Goal: Task Accomplishment & Management: Use online tool/utility

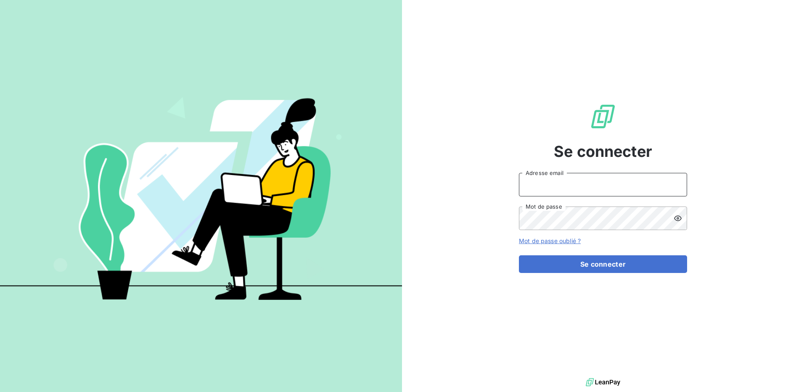
type input "[PERSON_NAME][EMAIL_ADDRESS][DOMAIN_NAME]"
click at [680, 218] on icon at bounding box center [678, 218] width 8 height 8
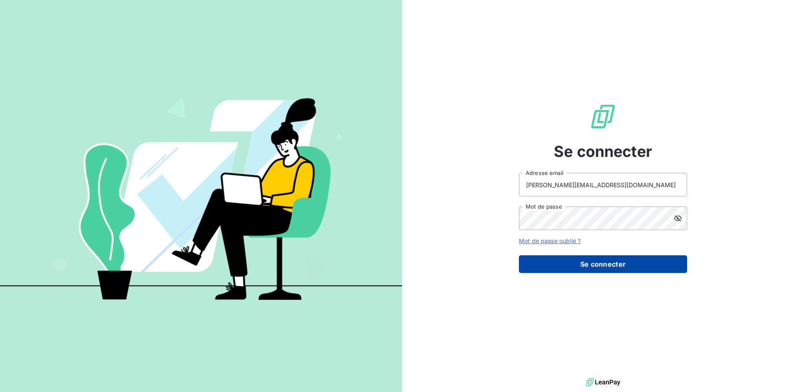
click at [601, 264] on button "Se connecter" at bounding box center [603, 264] width 168 height 18
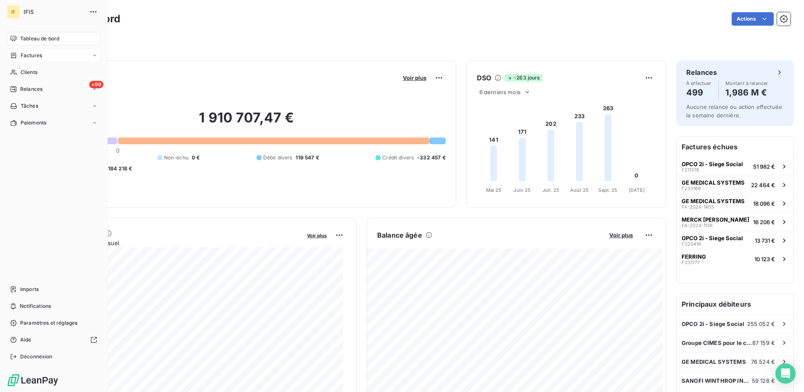
click at [33, 56] on span "Factures" at bounding box center [31, 56] width 21 height 8
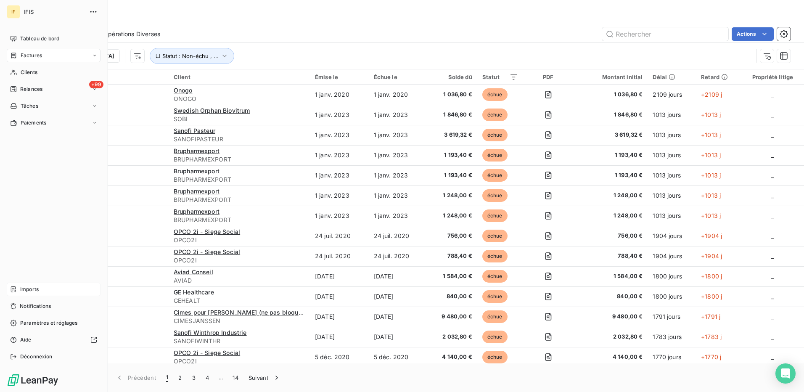
click at [29, 289] on span "Imports" at bounding box center [29, 290] width 19 height 8
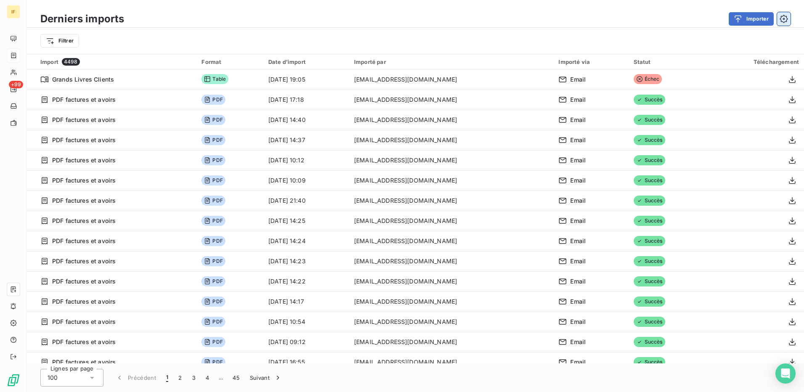
click at [785, 18] on icon "button" at bounding box center [784, 19] width 8 height 8
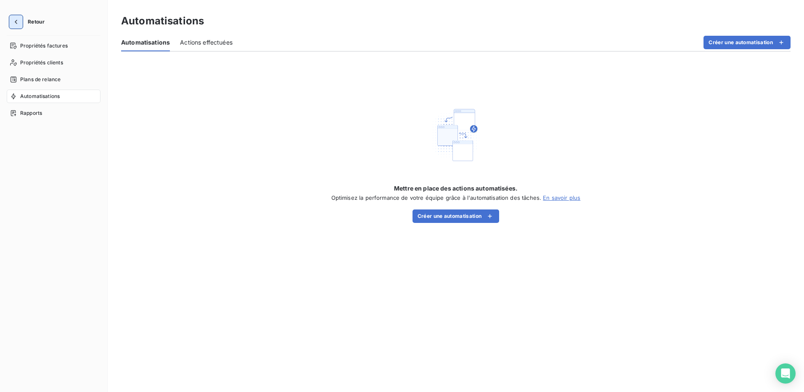
click at [18, 23] on icon "button" at bounding box center [16, 22] width 8 height 8
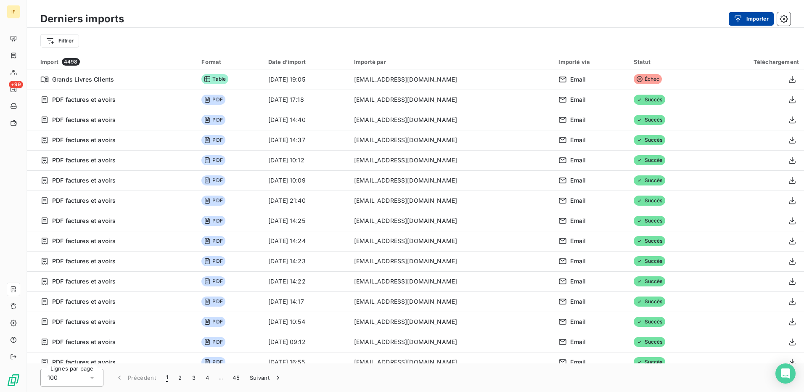
click at [755, 17] on button "Importer" at bounding box center [751, 18] width 45 height 13
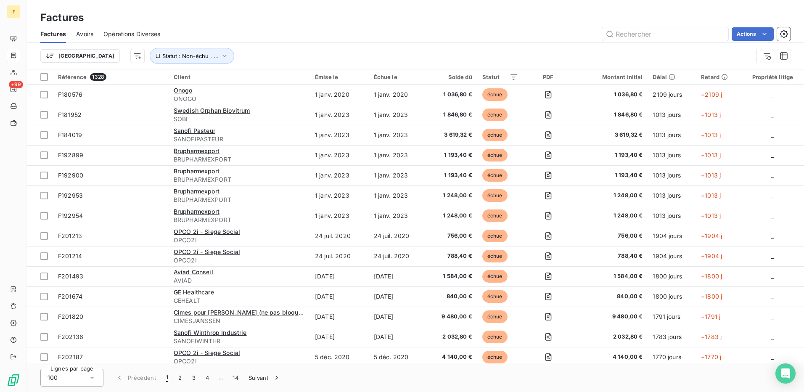
click at [223, 54] on div "Trier Statut : Non-échu , ..." at bounding box center [396, 56] width 713 height 16
click at [162, 57] on span "Statut : Non-échu , ..." at bounding box center [190, 56] width 56 height 7
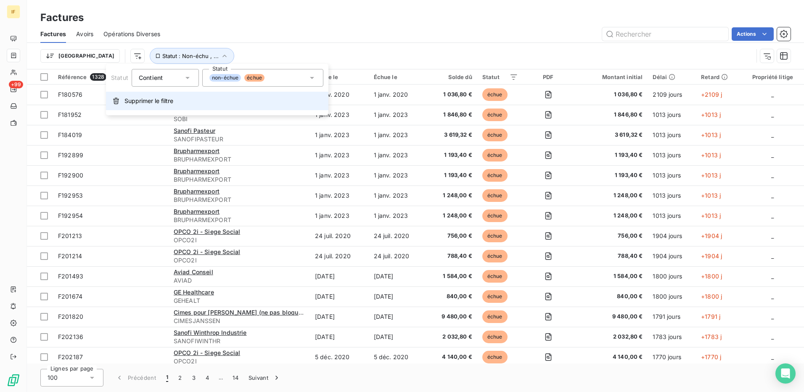
click at [149, 103] on span "Supprimer le filtre" at bounding box center [149, 101] width 49 height 8
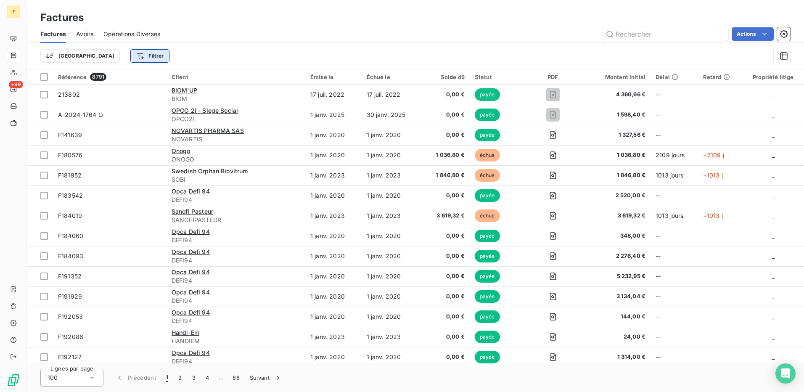
click at [114, 54] on html "IF +99 Factures Factures Avoirs Opérations Diverses Actions Trier Filtrer Référ…" at bounding box center [402, 196] width 804 height 392
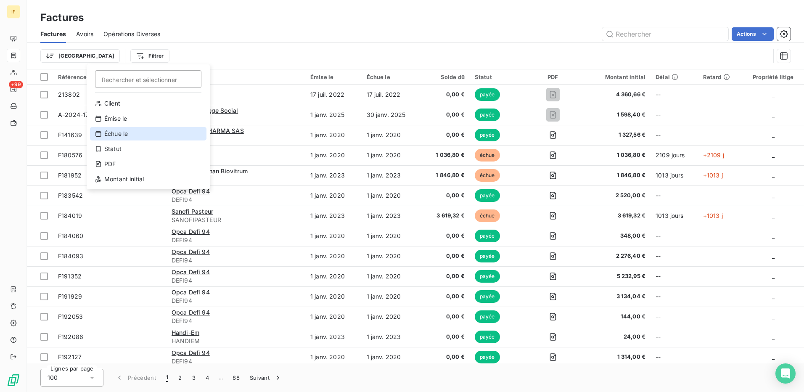
click at [115, 133] on div "Échue le" at bounding box center [148, 133] width 117 height 13
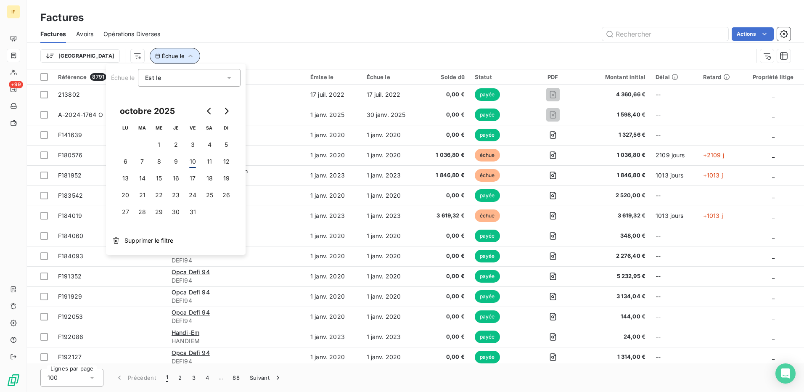
click at [186, 54] on icon "button" at bounding box center [190, 56] width 8 height 8
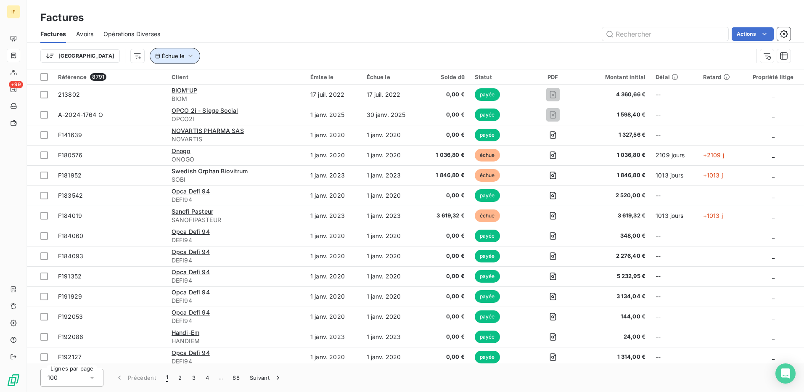
click at [186, 54] on icon "button" at bounding box center [190, 56] width 8 height 8
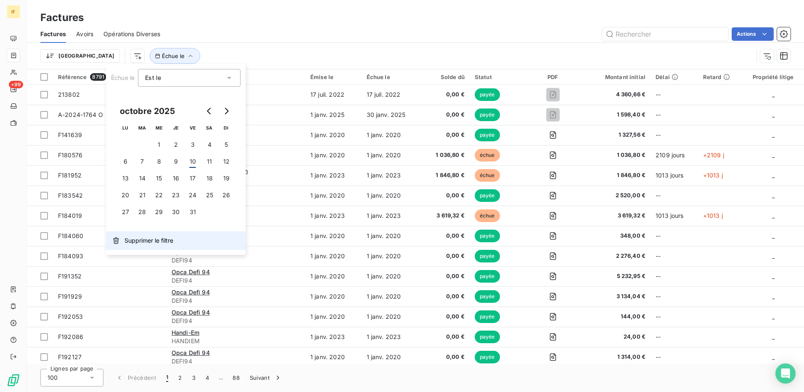
click at [139, 240] on span "Supprimer le filtre" at bounding box center [149, 240] width 49 height 8
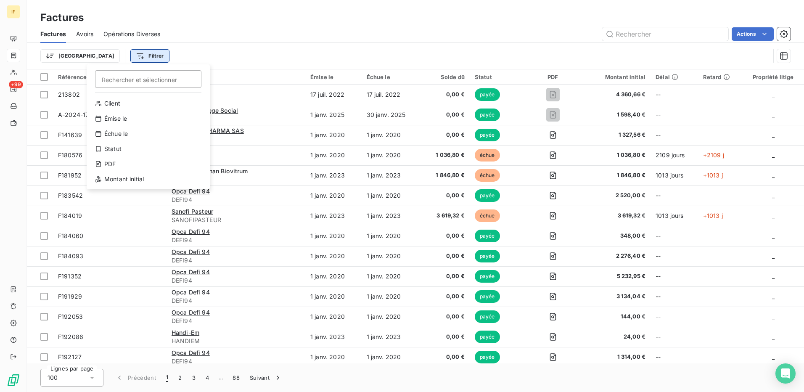
click at [106, 56] on html "IF +99 Factures Factures Avoirs Opérations Diverses Actions Trier Filtrer Reche…" at bounding box center [402, 196] width 804 height 392
click at [111, 163] on div "PDF" at bounding box center [148, 163] width 117 height 13
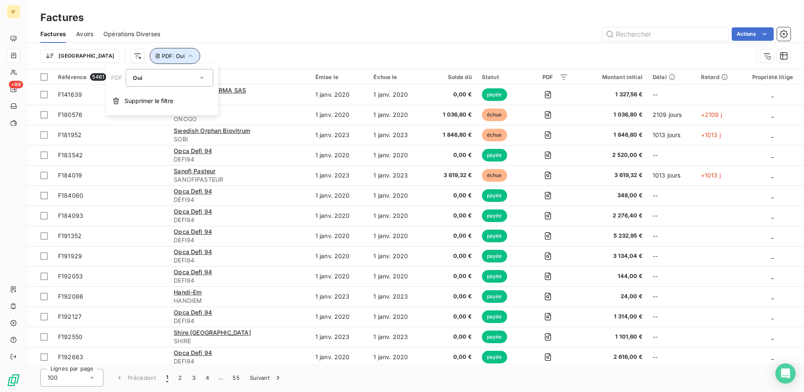
click at [186, 53] on icon "button" at bounding box center [190, 56] width 8 height 8
click at [162, 57] on span "PDF : Oui" at bounding box center [173, 56] width 23 height 7
click at [137, 105] on span "Supprimer le filtre" at bounding box center [149, 101] width 49 height 8
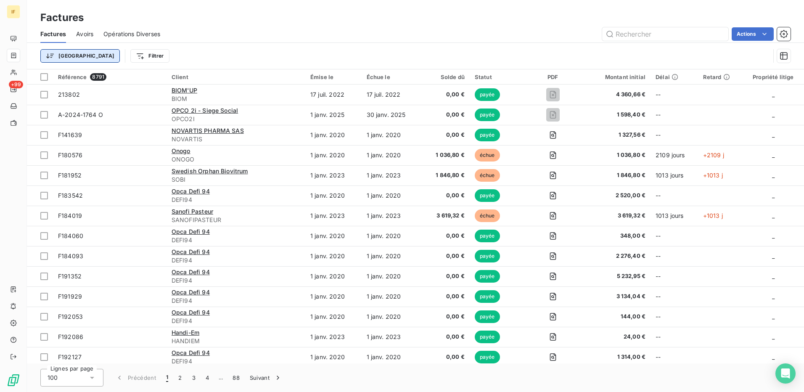
click at [66, 56] on html "IF +99 Factures Factures Avoirs Opérations Diverses Actions Trier Filtrer Référ…" at bounding box center [402, 196] width 804 height 392
click at [66, 56] on html "IF +99 Factures Factures Avoirs Opérations Diverses Actions Trier Rechercher et…" at bounding box center [402, 196] width 804 height 392
click at [741, 34] on html "IF +99 Factures Factures Avoirs Opérations Diverses Actions Trier Filtrer Référ…" at bounding box center [402, 196] width 804 height 392
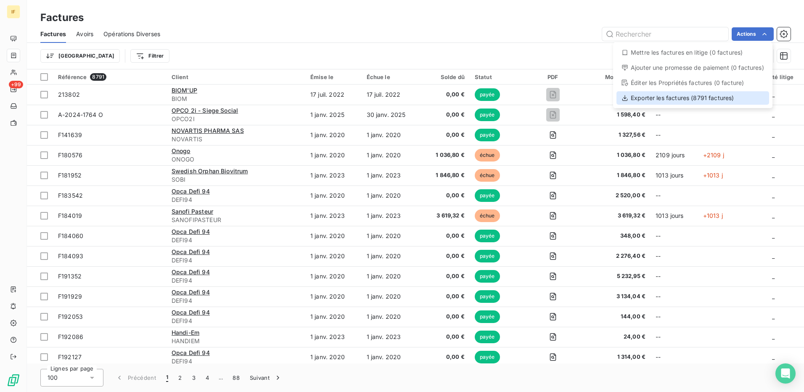
click at [680, 95] on div "Exporter les factures (8791 factures)" at bounding box center [693, 97] width 153 height 13
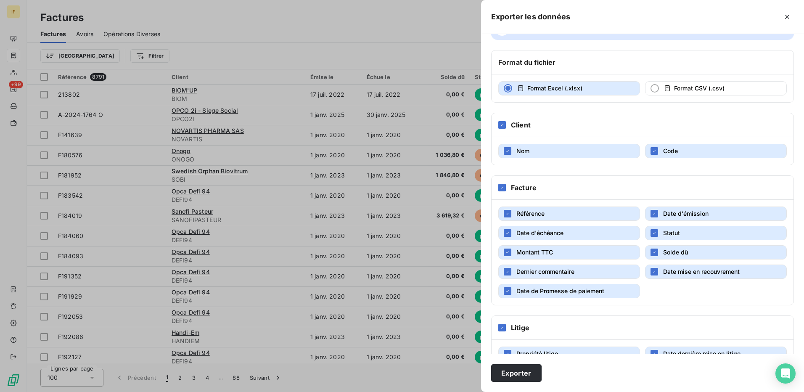
scroll to position [50, 0]
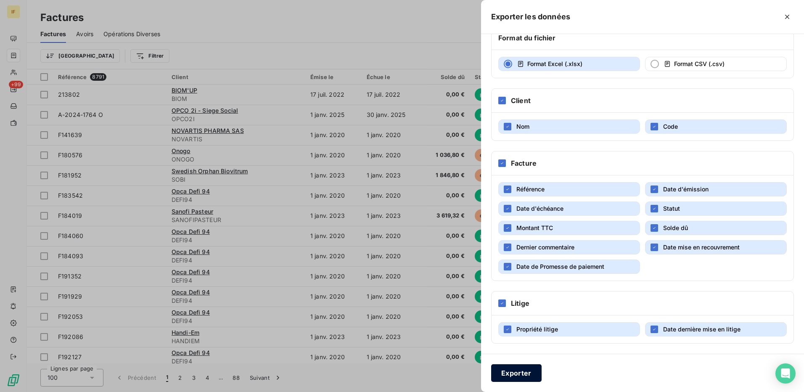
click at [523, 373] on button "Exporter" at bounding box center [516, 373] width 50 height 18
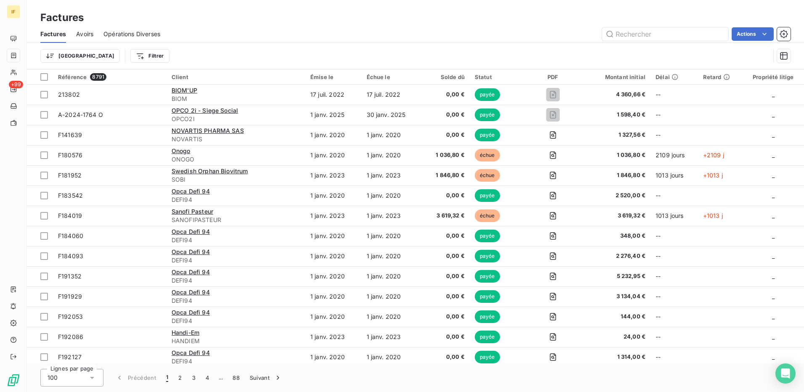
click at [366, 31] on div "Actions" at bounding box center [480, 33] width 621 height 13
click at [496, 75] on div "Statut" at bounding box center [499, 77] width 48 height 7
click at [510, 98] on icon at bounding box center [507, 99] width 8 height 8
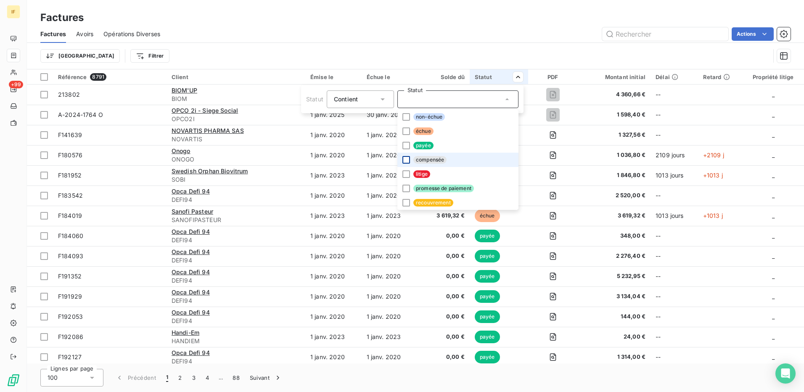
click at [407, 160] on div at bounding box center [407, 160] width 8 height 8
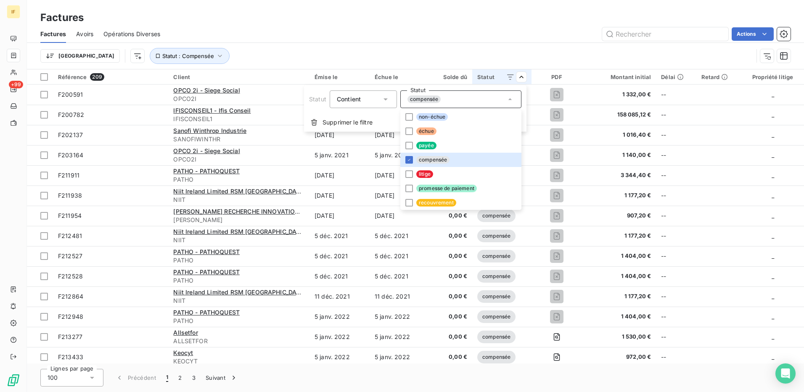
click at [566, 53] on html "IF +99 Factures Factures Avoirs Opérations Diverses Actions Trier Statut : Comp…" at bounding box center [402, 196] width 804 height 392
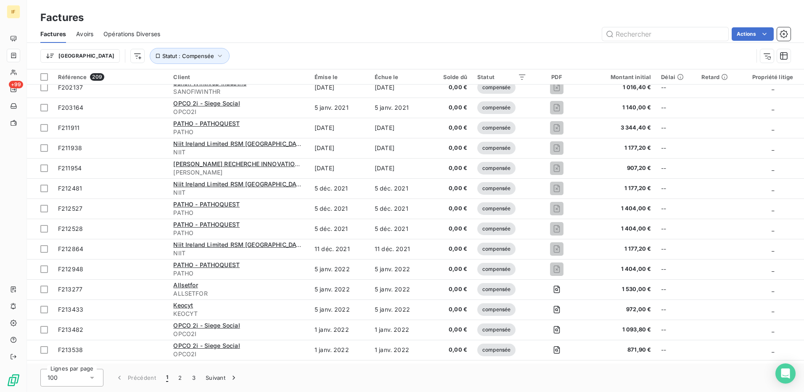
scroll to position [0, 0]
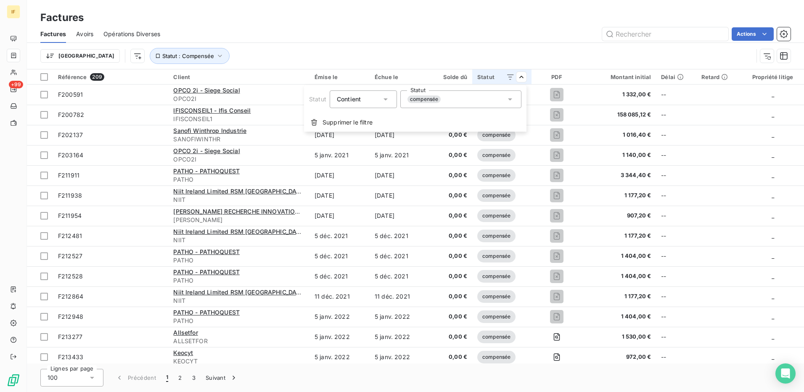
click at [509, 99] on icon at bounding box center [510, 99] width 4 height 2
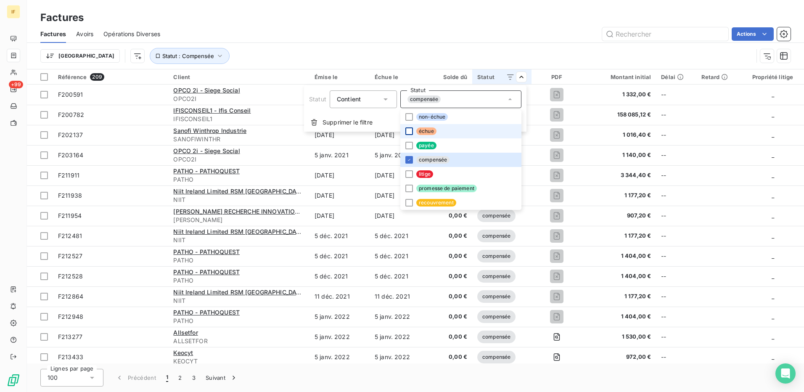
click at [407, 133] on div at bounding box center [410, 131] width 8 height 8
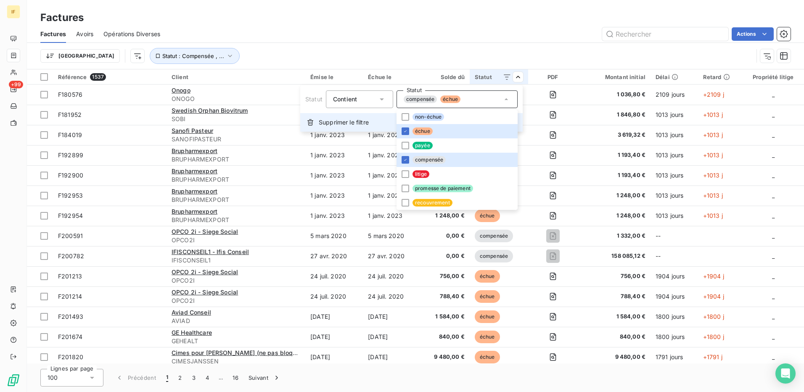
click at [351, 118] on span "Supprimer le filtre" at bounding box center [344, 122] width 50 height 8
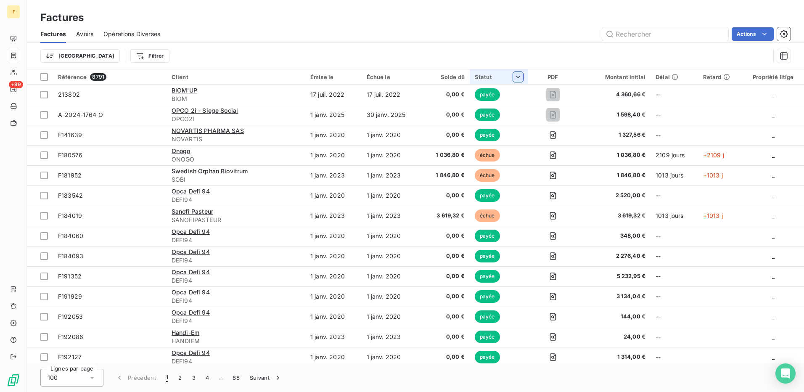
click at [523, 77] on html "IF +99 Factures Factures Avoirs Opérations Diverses Actions Trier Filtrer Référ…" at bounding box center [402, 196] width 804 height 392
click at [465, 102] on div at bounding box center [458, 99] width 121 height 18
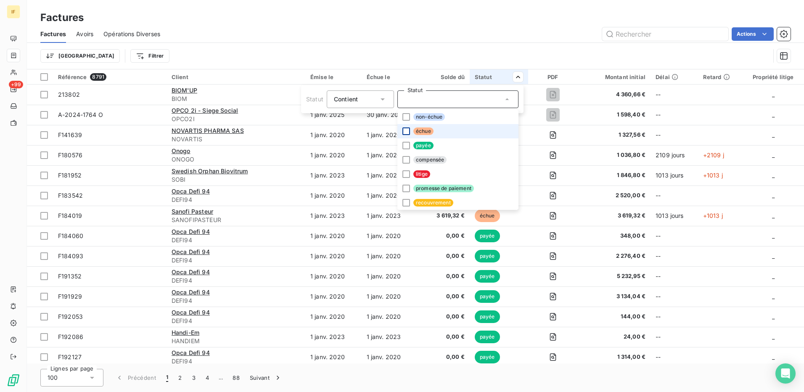
click at [403, 131] on div at bounding box center [407, 131] width 8 height 8
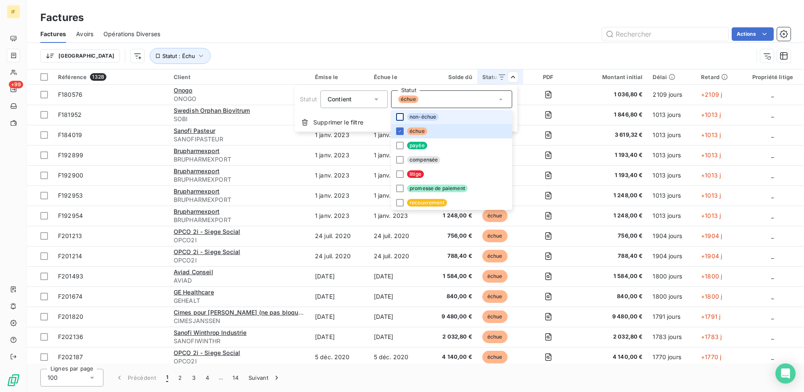
click at [399, 117] on div at bounding box center [400, 117] width 8 height 8
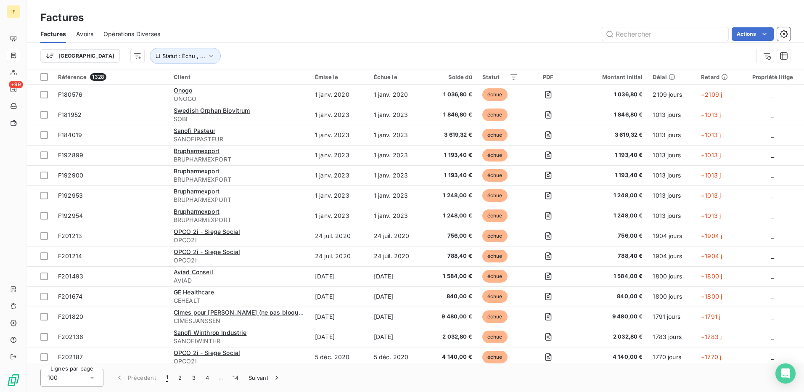
click at [445, 57] on html "IF +99 Factures Factures Avoirs Opérations Diverses Actions Trier Statut : Échu…" at bounding box center [402, 196] width 804 height 392
